Goal: Information Seeking & Learning: Learn about a topic

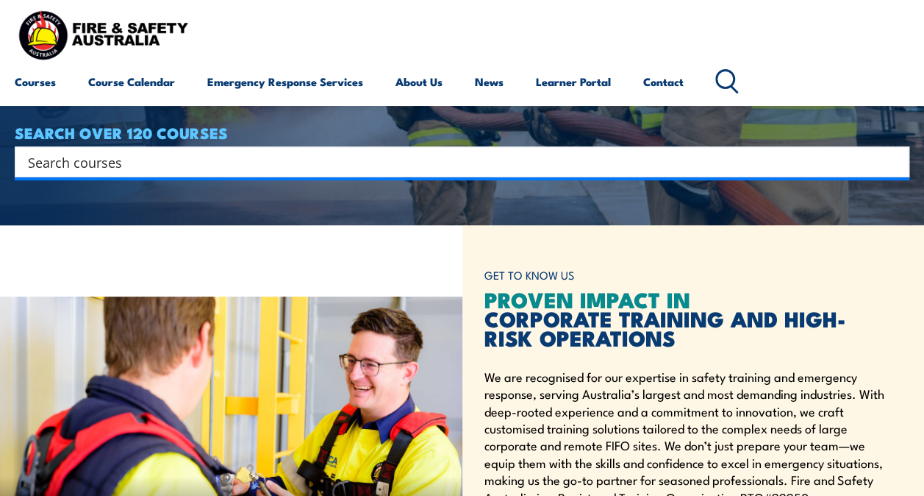
scroll to position [221, 0]
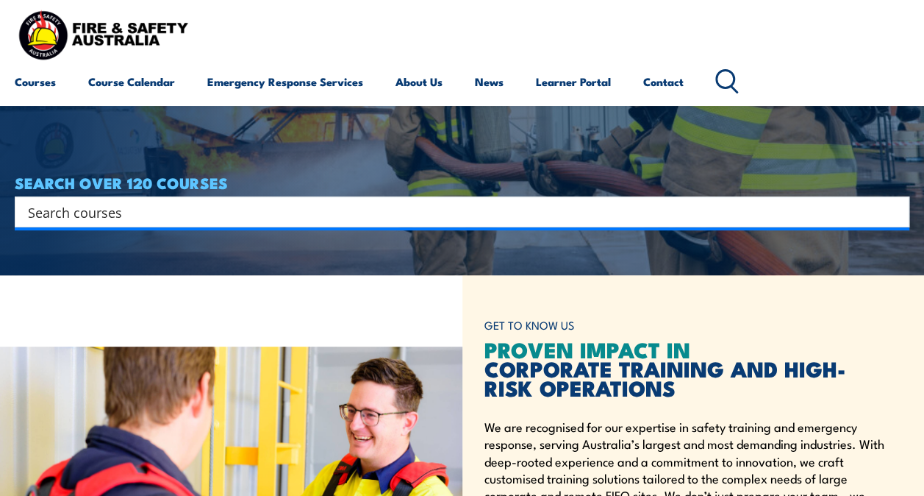
click at [425, 219] on input "Search input" at bounding box center [452, 212] width 849 height 22
click at [432, 212] on input "Search input" at bounding box center [452, 212] width 849 height 22
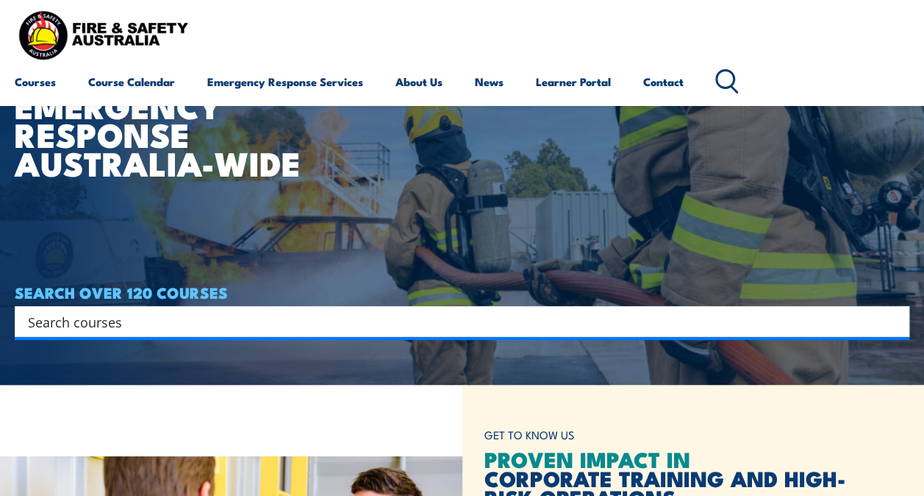
scroll to position [74, 0]
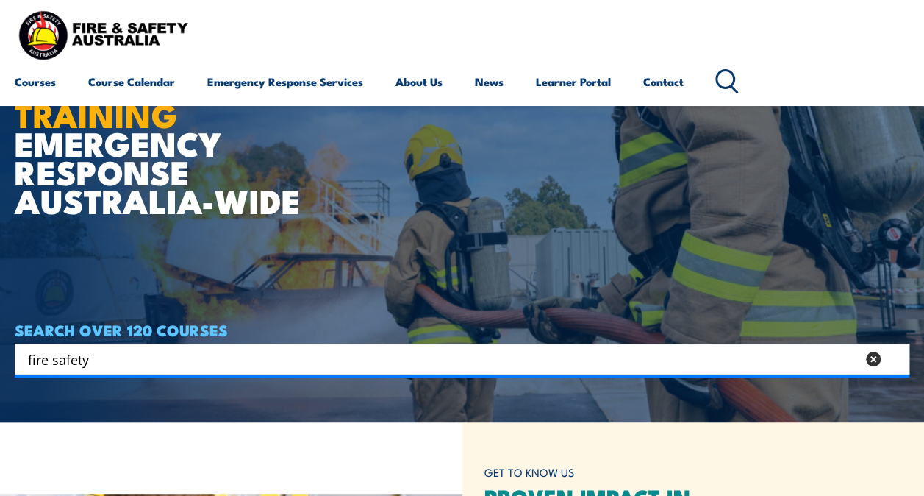
type input "fire safety"
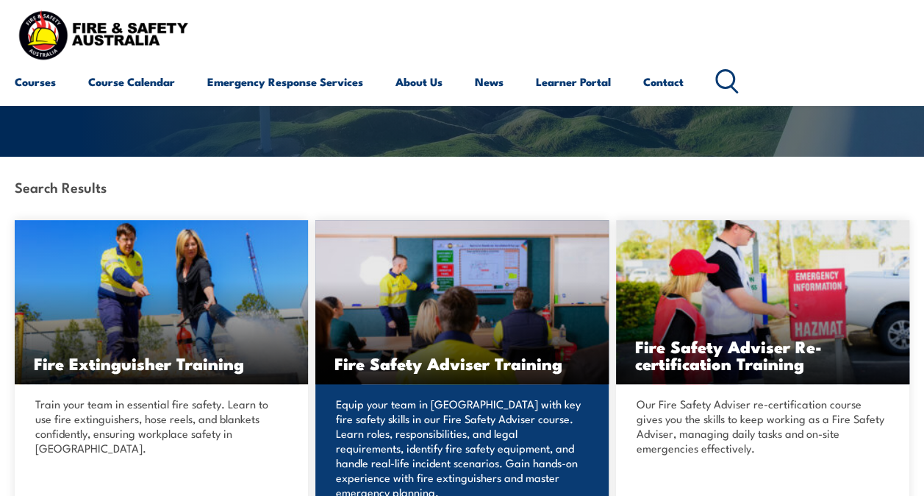
scroll to position [441, 0]
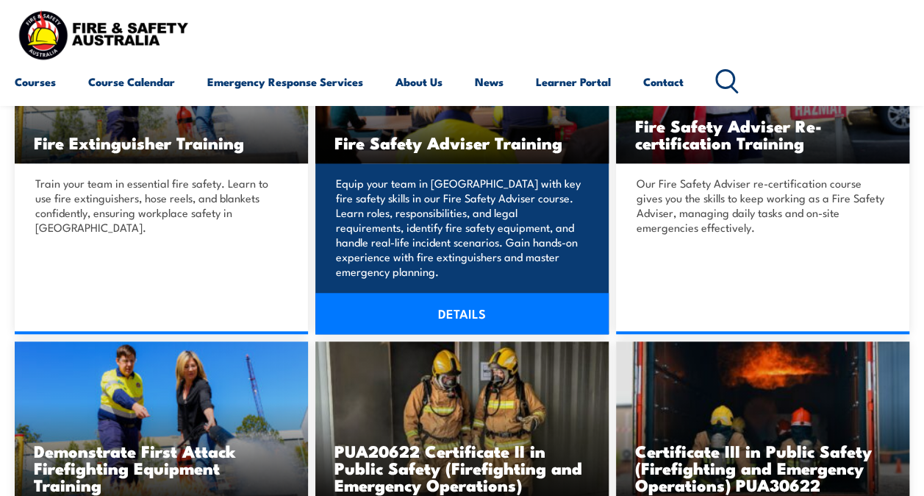
click at [507, 296] on link "DETAILS" at bounding box center [462, 313] width 293 height 41
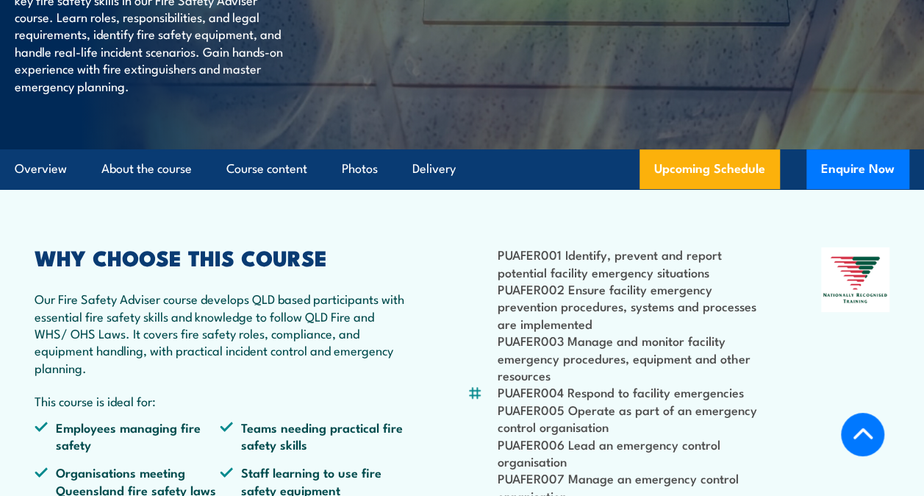
scroll to position [294, 0]
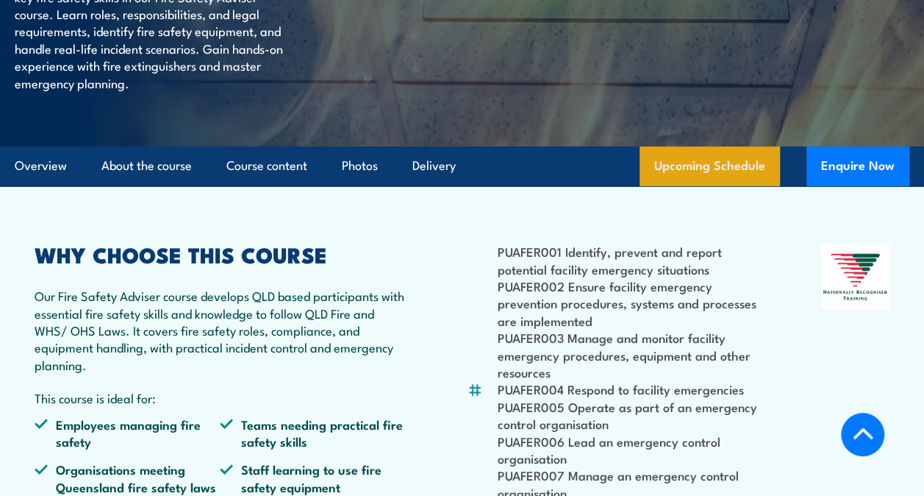
click at [688, 174] on link "Upcoming Schedule" at bounding box center [710, 166] width 140 height 40
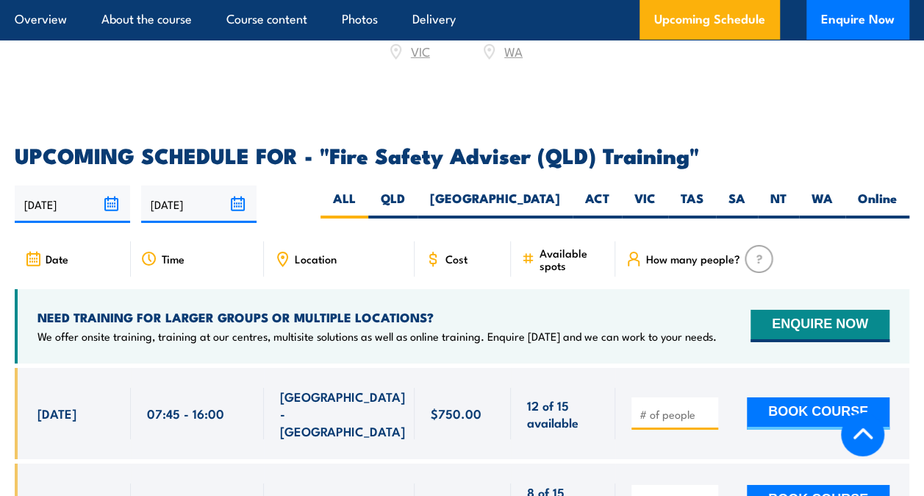
scroll to position [2462, 0]
